Goal: Task Accomplishment & Management: Manage account settings

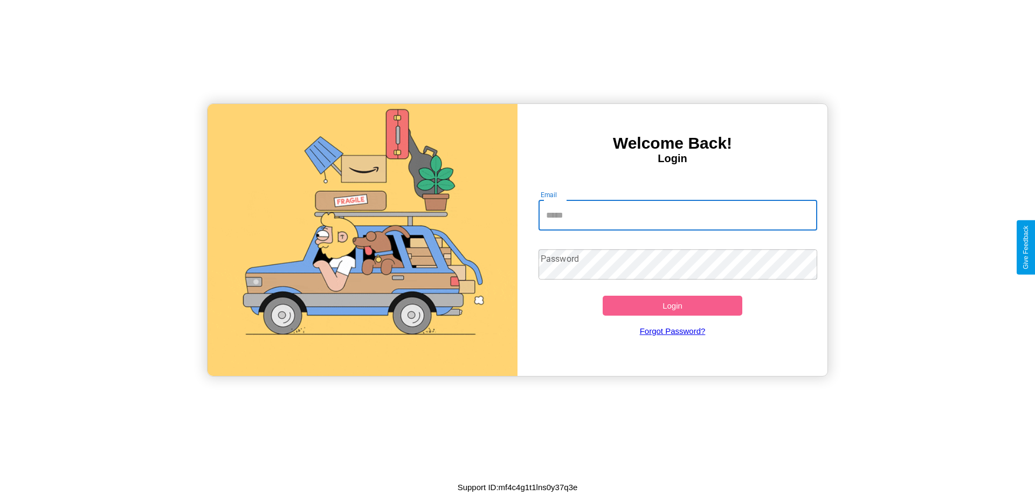
click at [678, 215] on input "Email" at bounding box center [678, 216] width 279 height 30
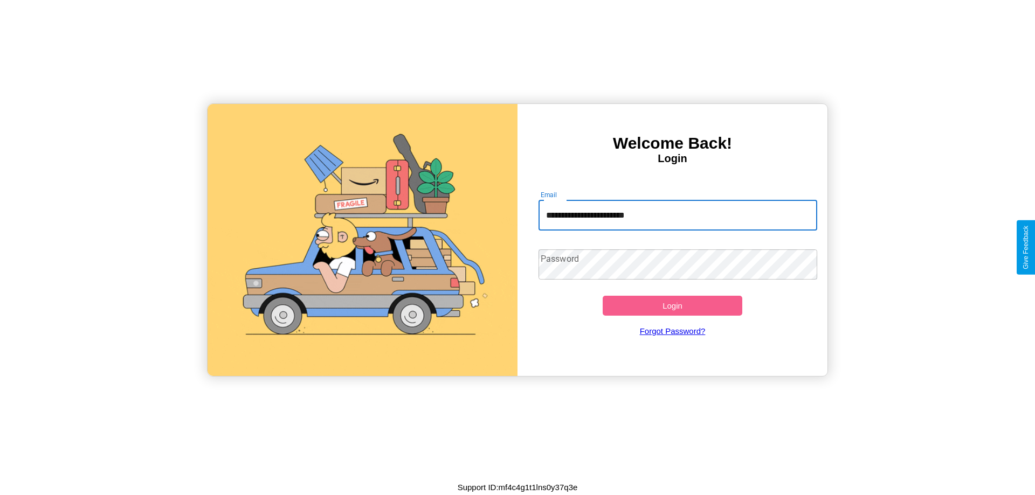
type input "**********"
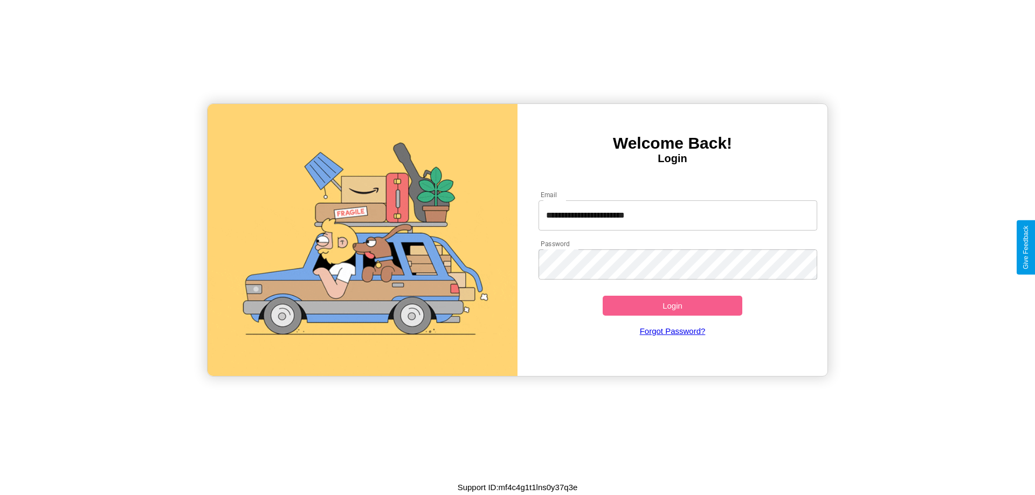
click at [672, 306] on button "Login" at bounding box center [673, 306] width 140 height 20
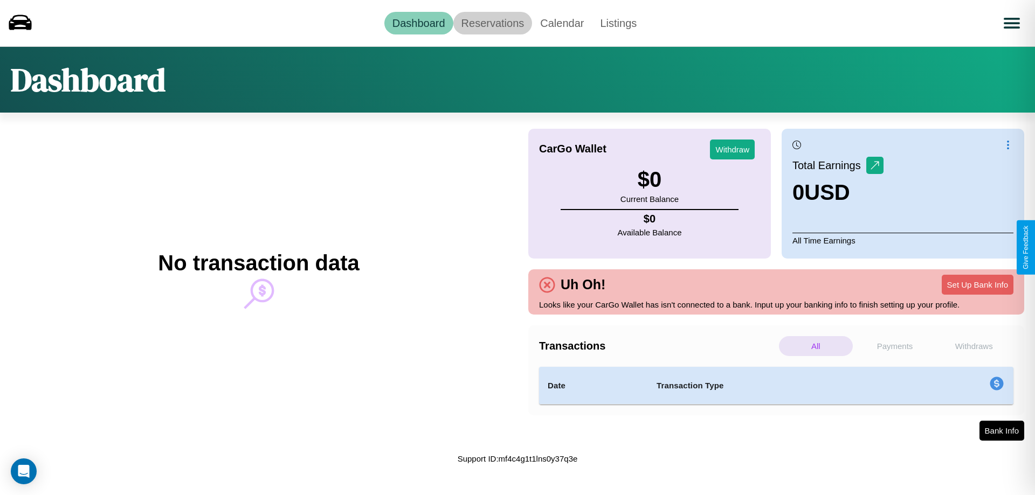
click at [492, 23] on link "Reservations" at bounding box center [492, 23] width 79 height 23
